Goal: Transaction & Acquisition: Book appointment/travel/reservation

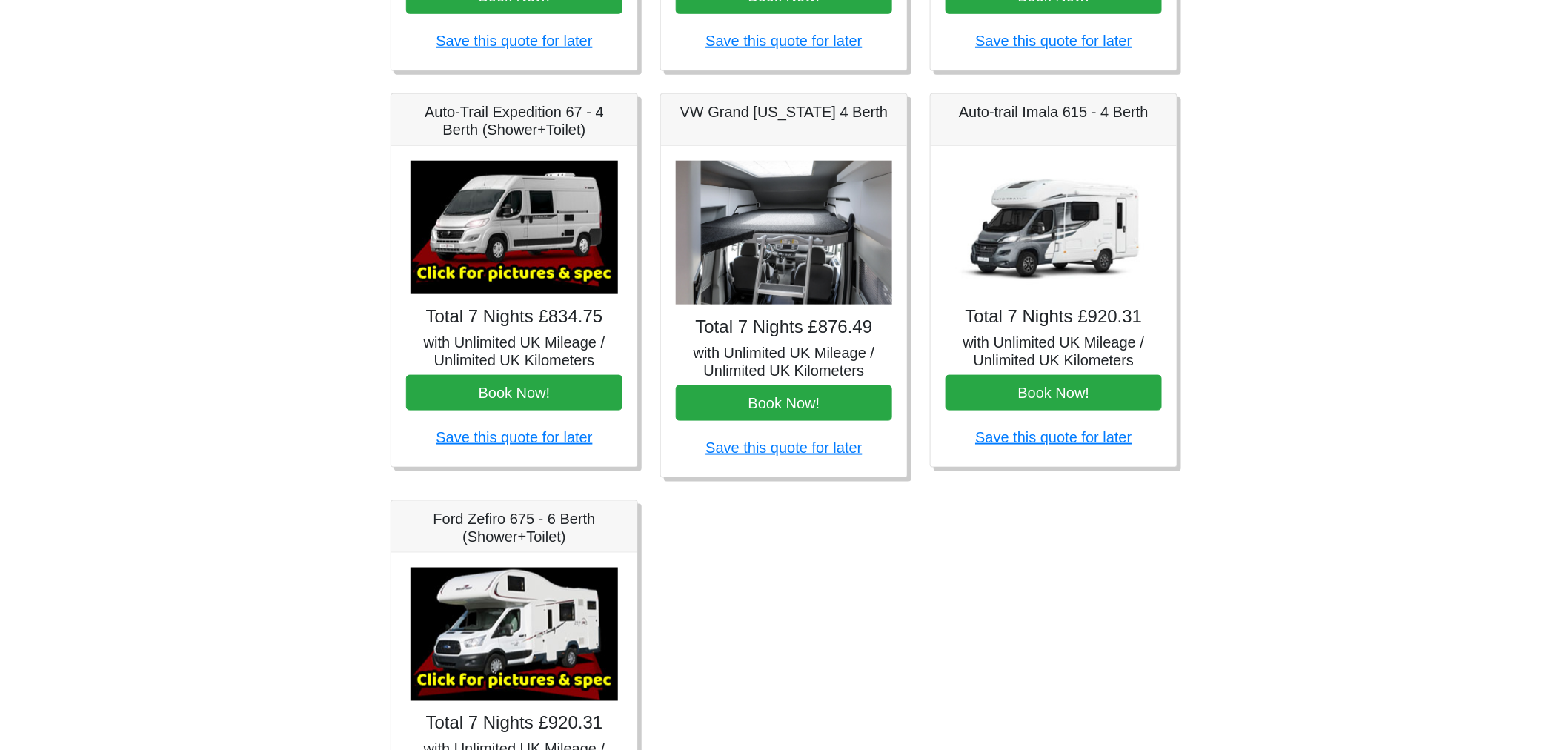
scroll to position [481, 0]
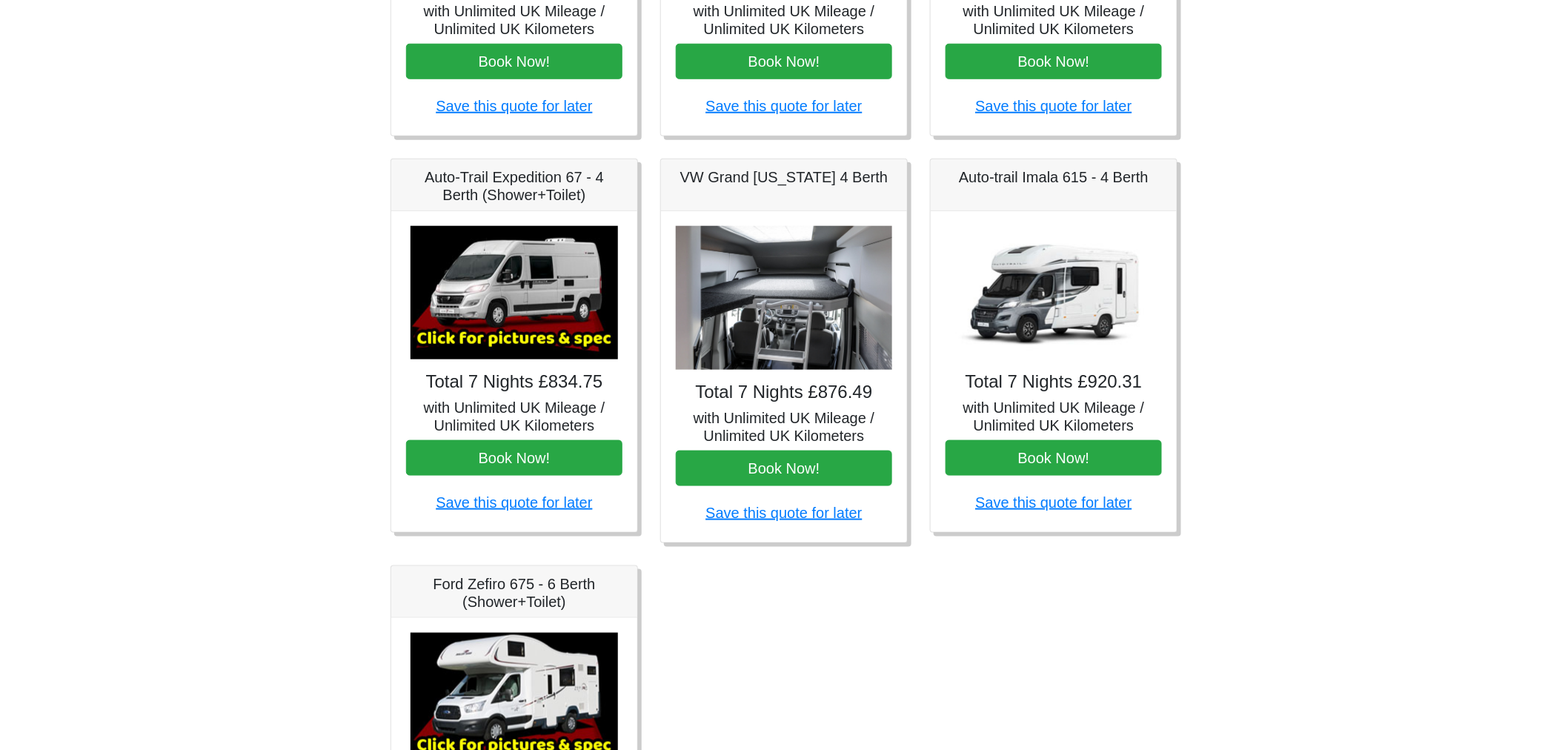
click at [1058, 299] on img at bounding box center [1053, 292] width 208 height 134
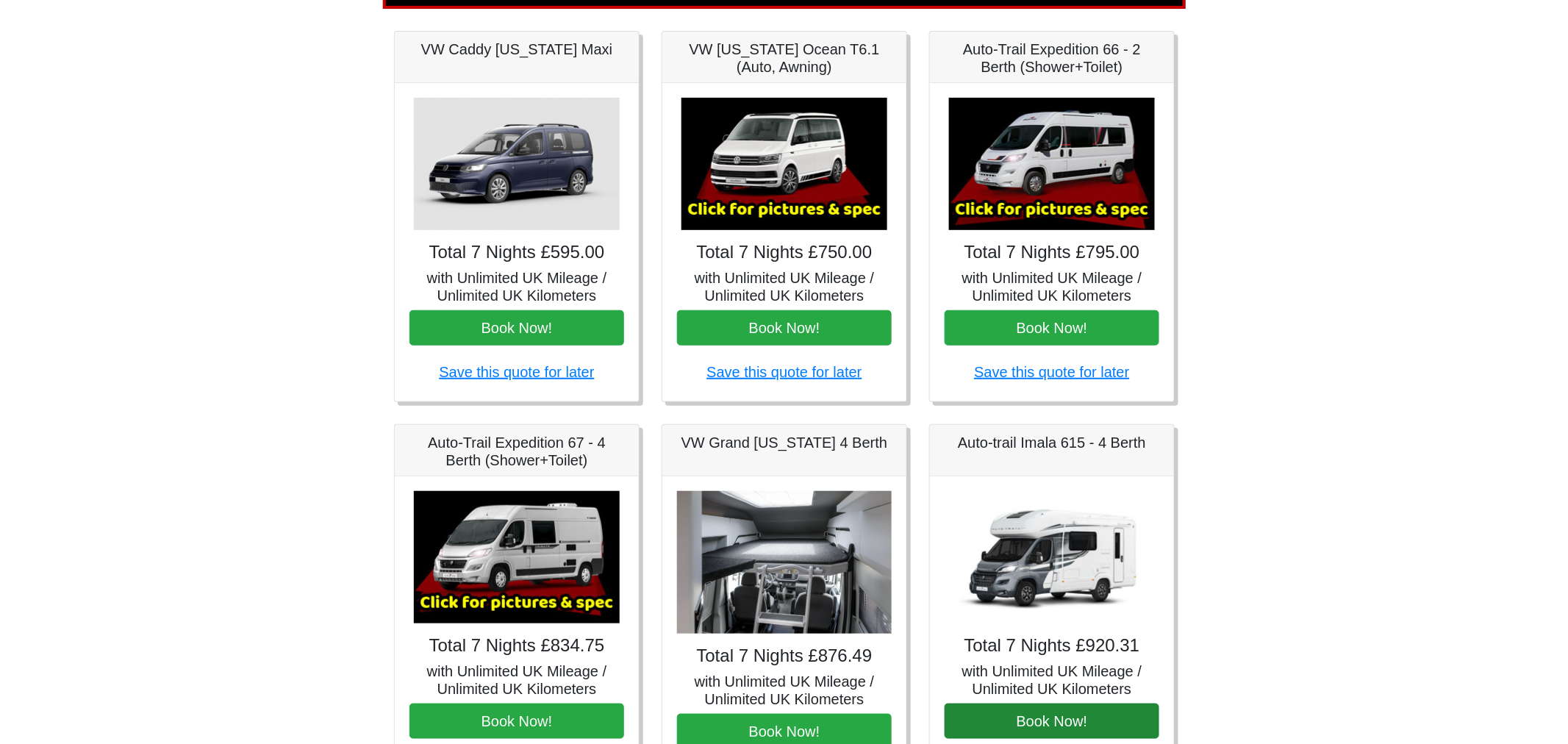
scroll to position [150, 0]
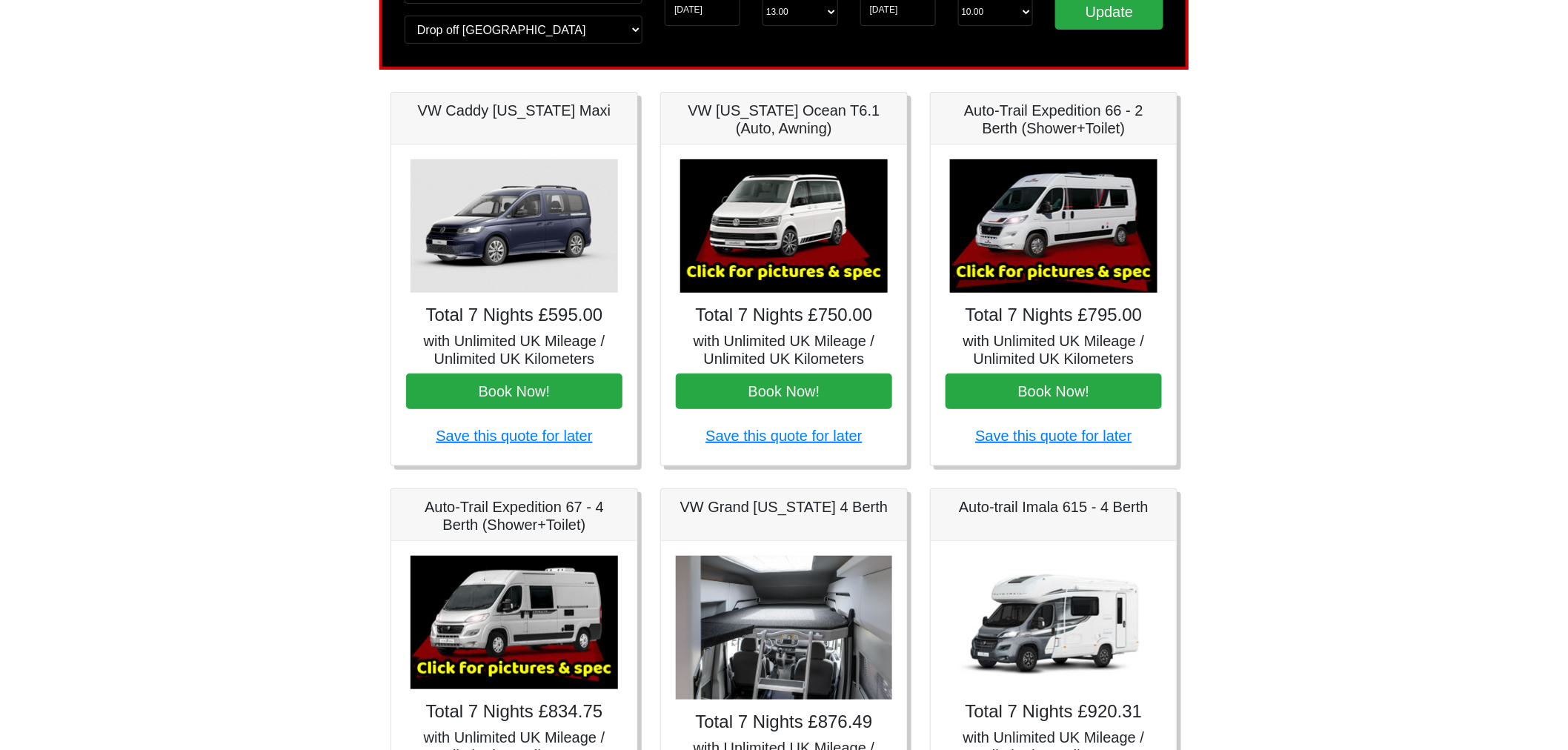
click at [1045, 242] on img at bounding box center [1053, 226] width 208 height 134
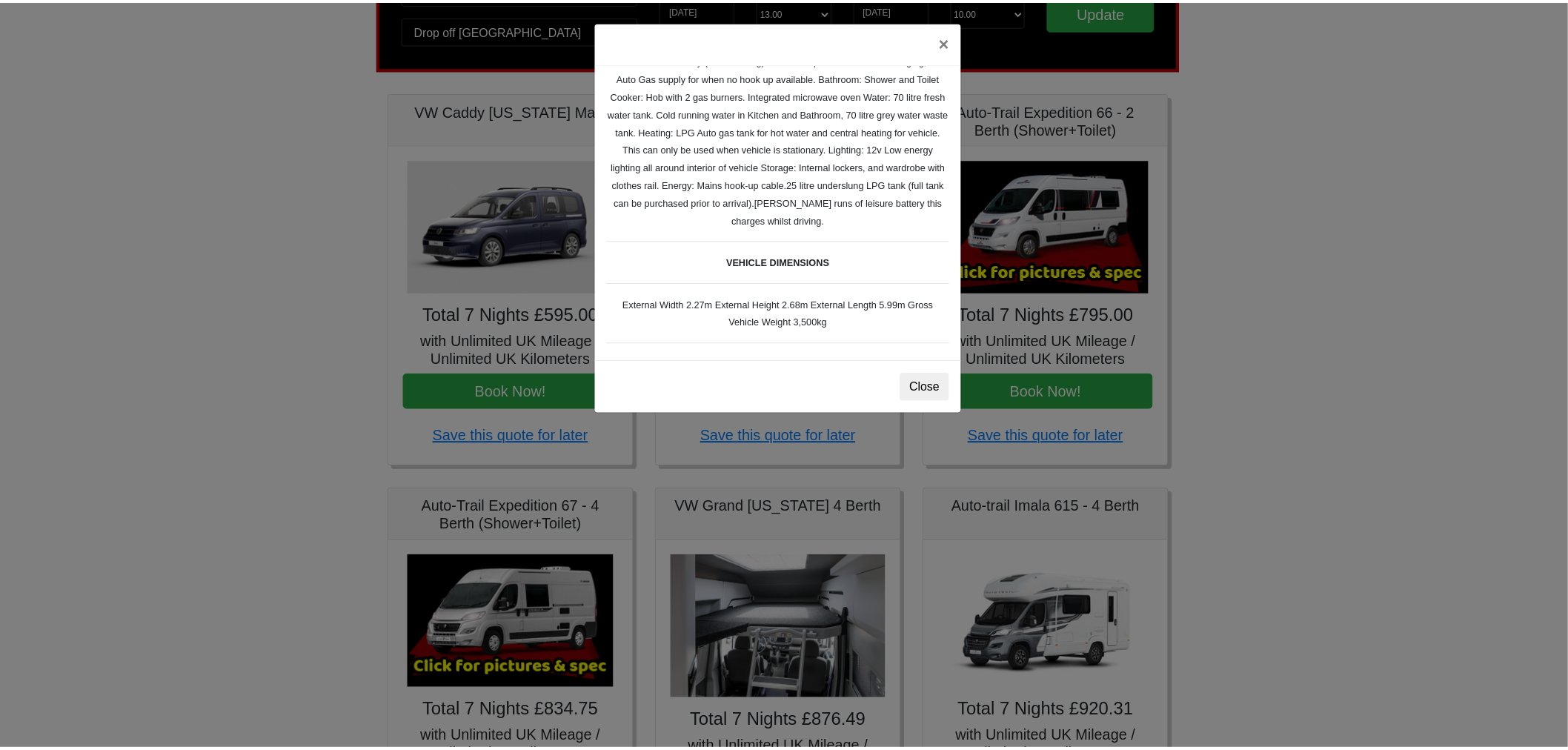
scroll to position [302, 0]
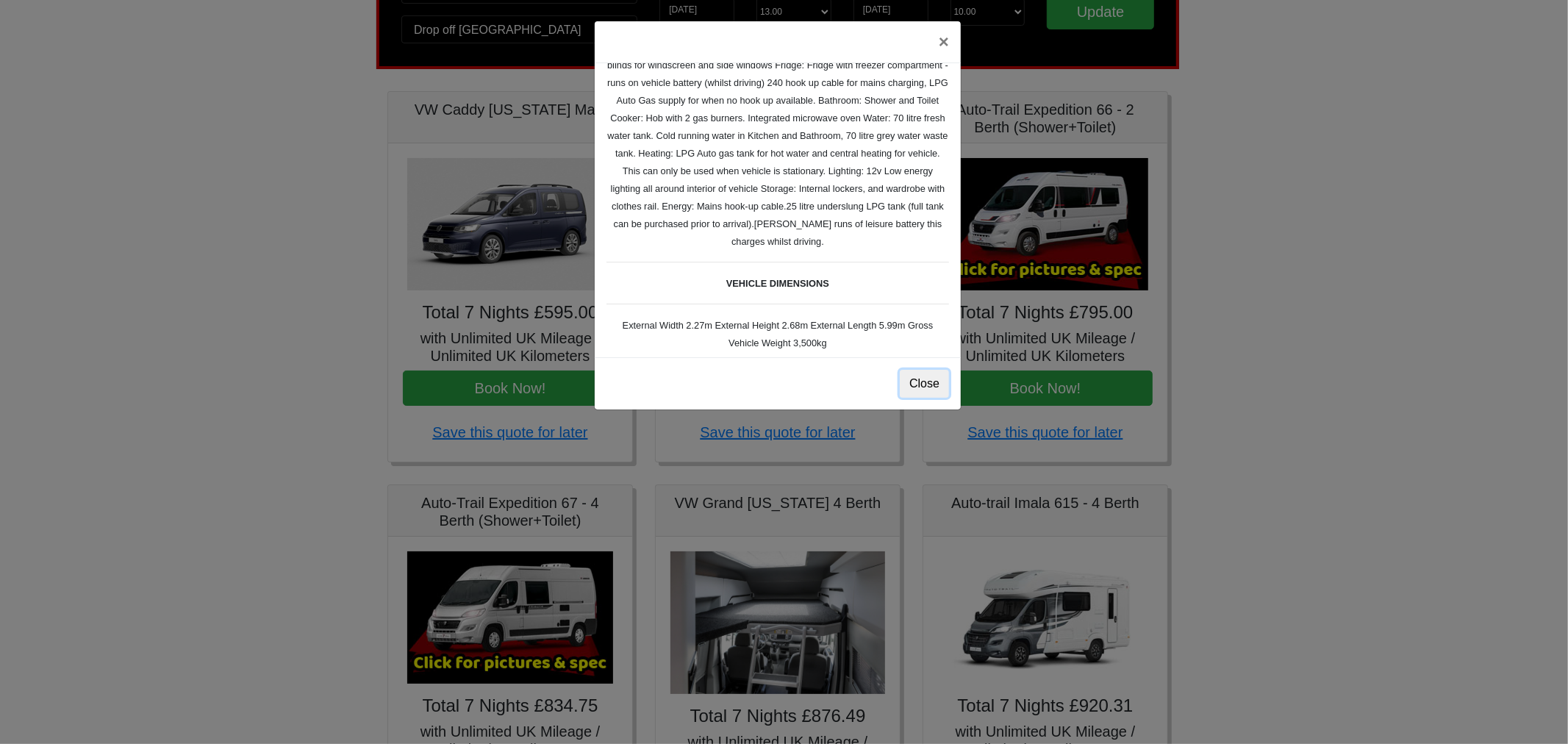
click at [931, 385] on button "Close" at bounding box center [924, 384] width 49 height 28
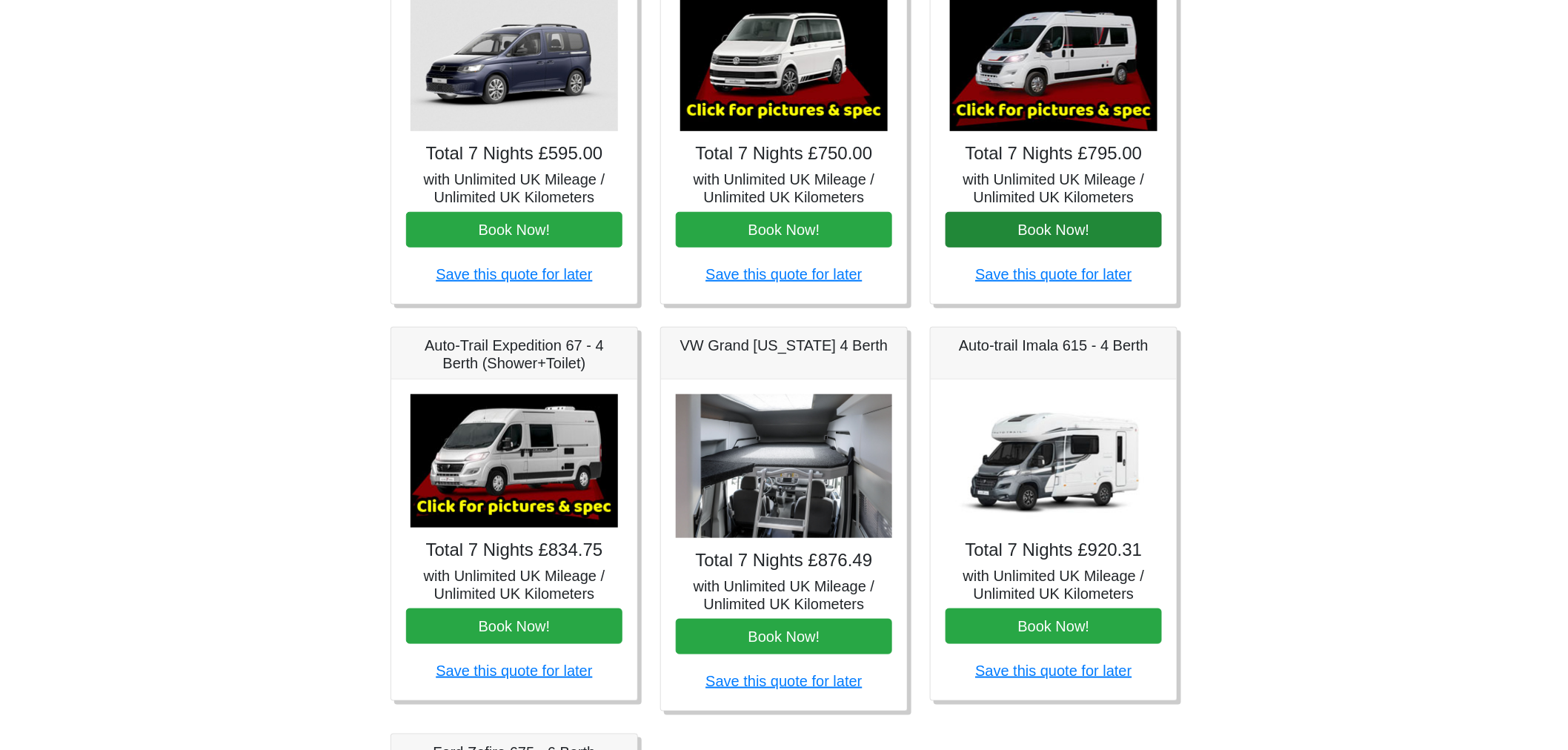
scroll to position [316, 0]
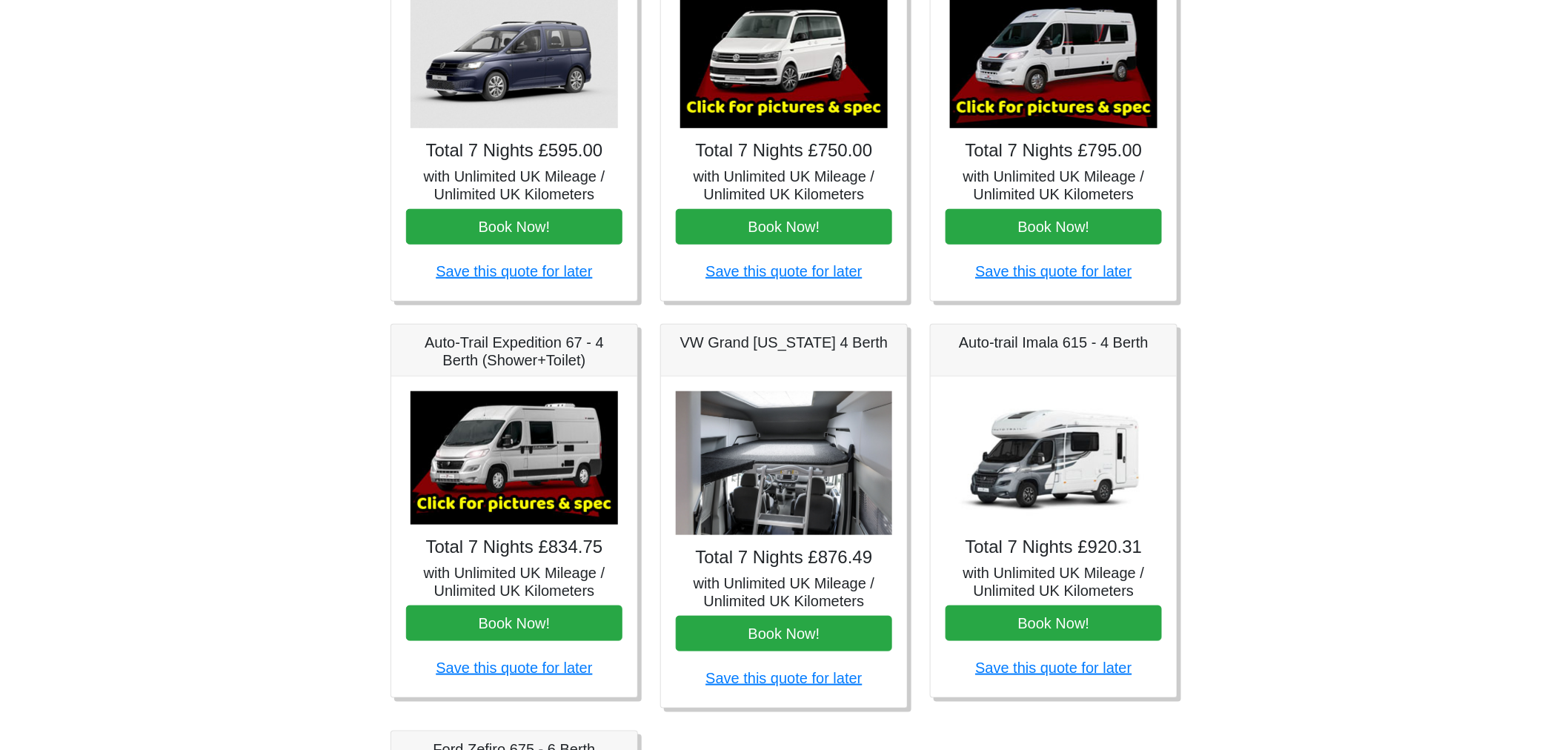
click at [1048, 458] on img at bounding box center [1053, 458] width 208 height 134
click at [1056, 341] on h5 "Auto-trail Imala 615 - 4 Berth" at bounding box center [1054, 342] width 217 height 18
click at [1060, 621] on button "Book Now!" at bounding box center [1054, 623] width 217 height 36
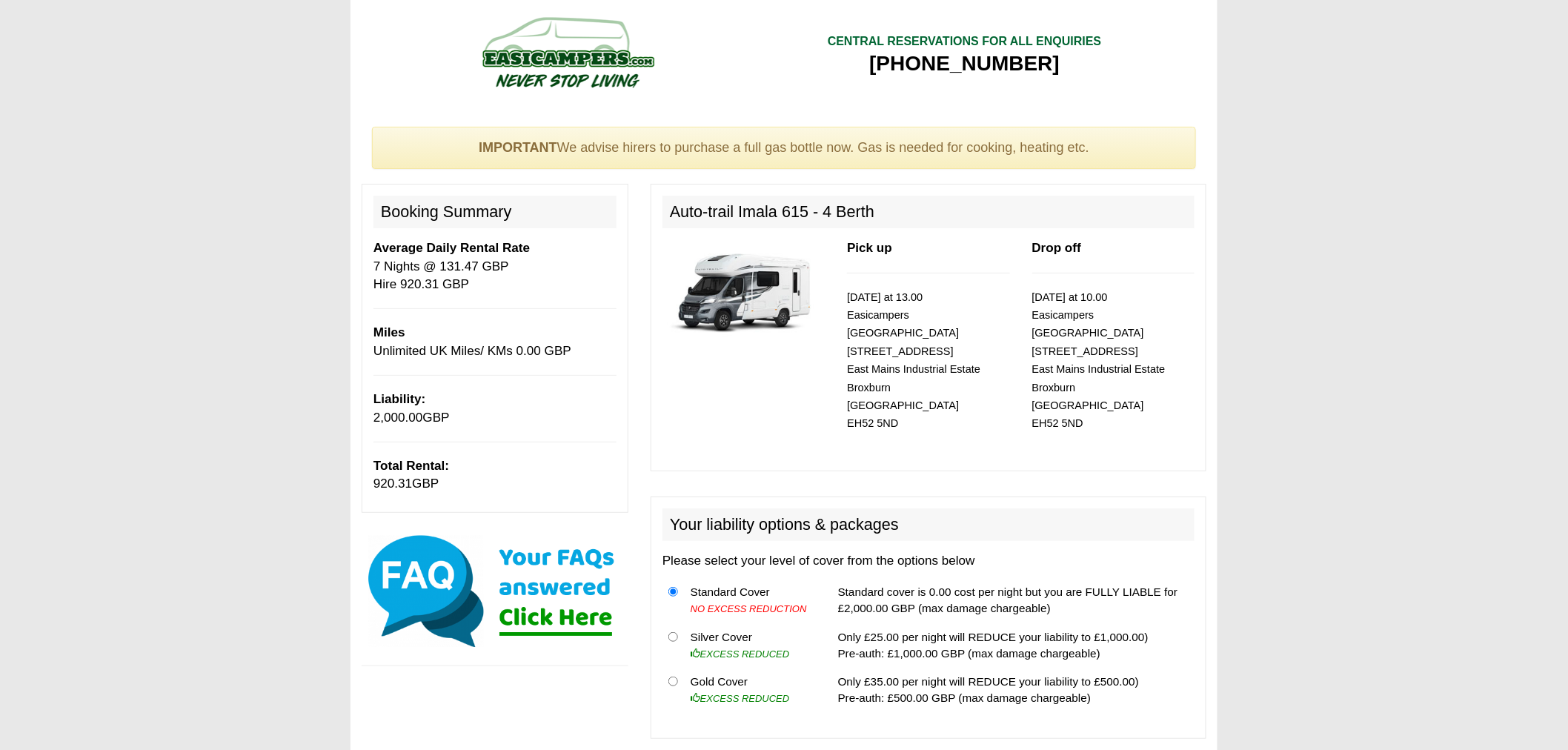
click at [745, 283] on img at bounding box center [743, 292] width 162 height 104
click at [757, 296] on img at bounding box center [743, 292] width 162 height 104
